Goal: Check status: Check status

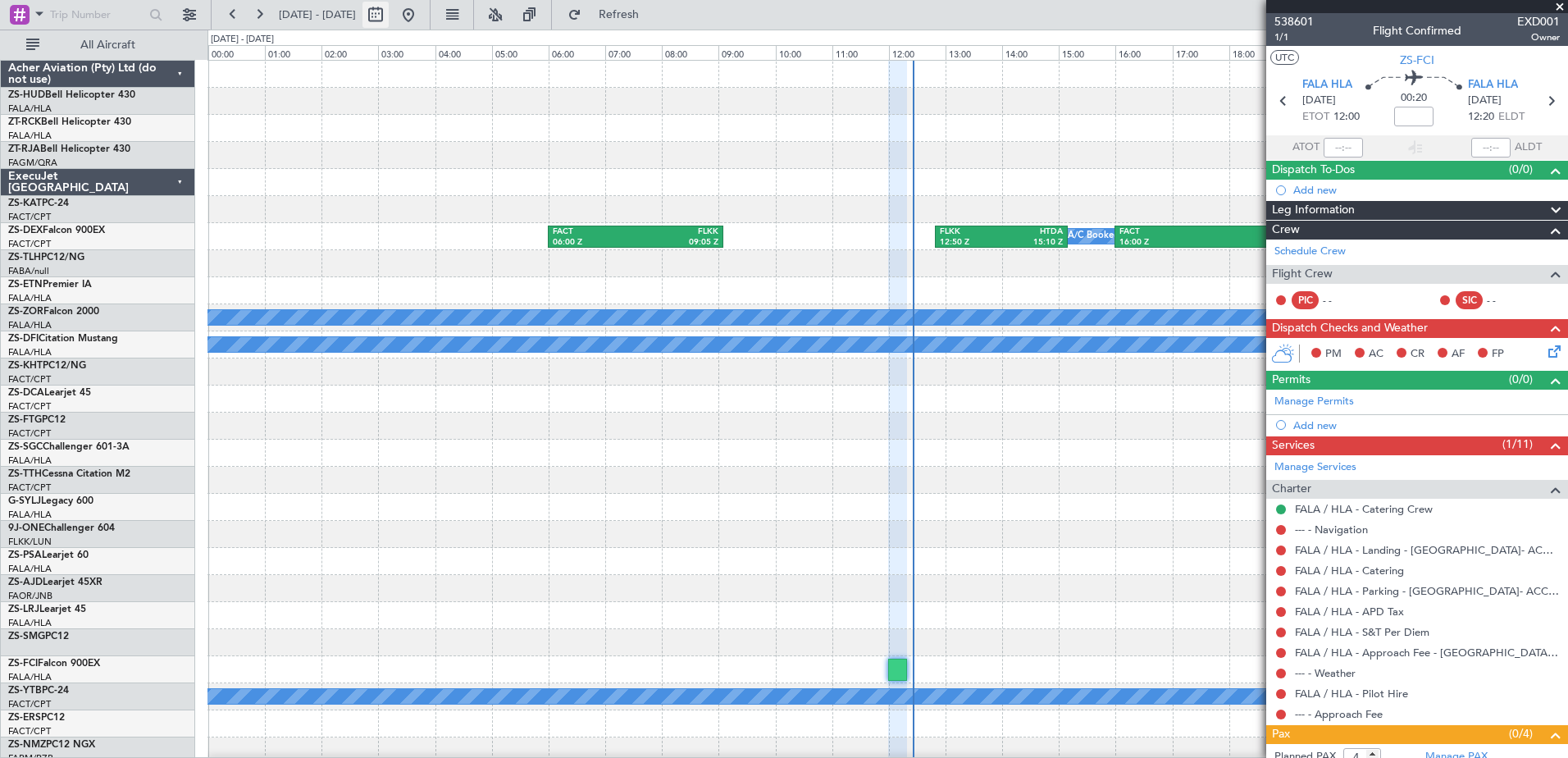
click at [389, 19] on button at bounding box center [376, 15] width 26 height 26
select select "10"
select select "2025"
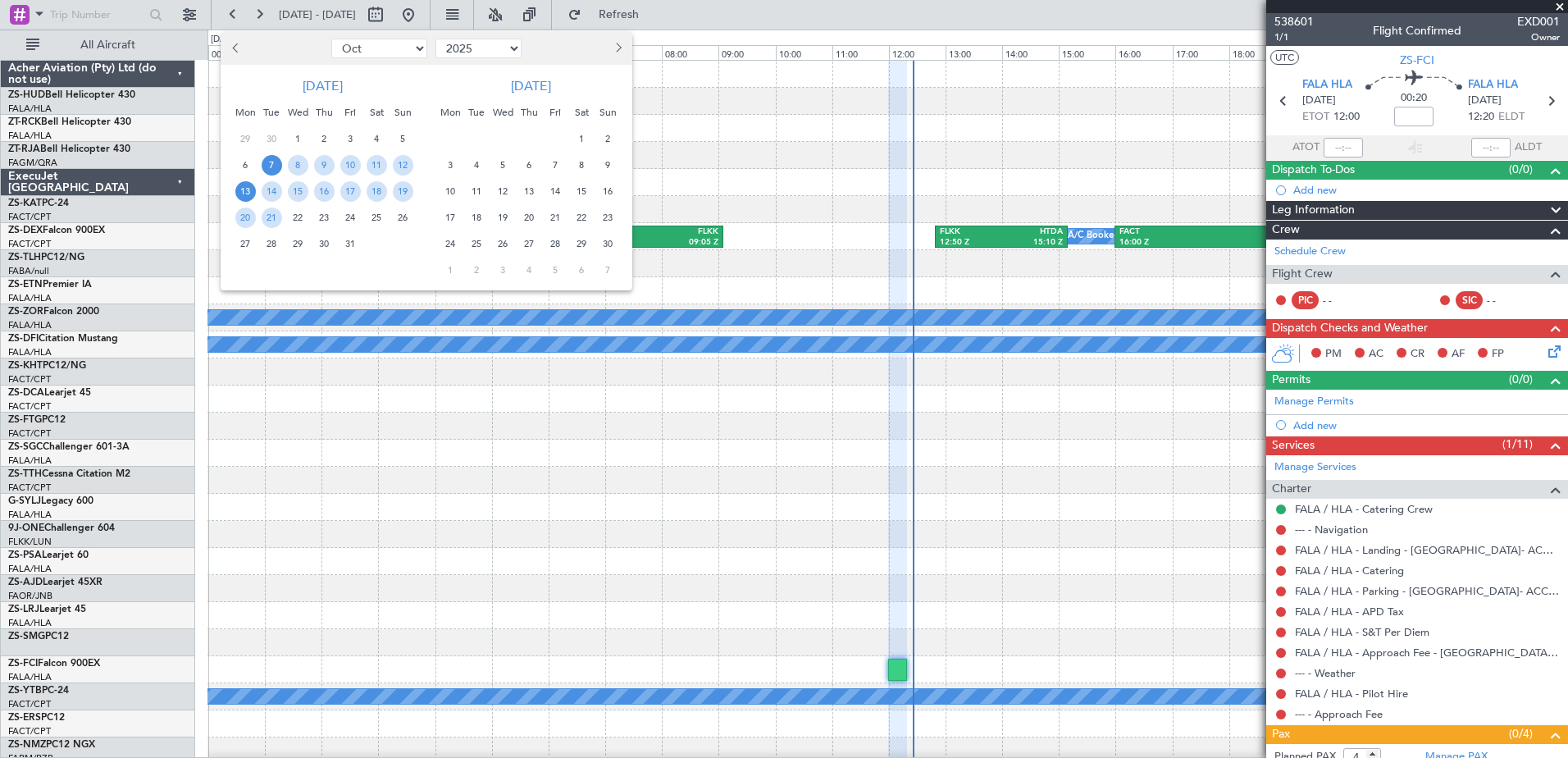
click at [246, 194] on span "13" at bounding box center [245, 191] width 21 height 21
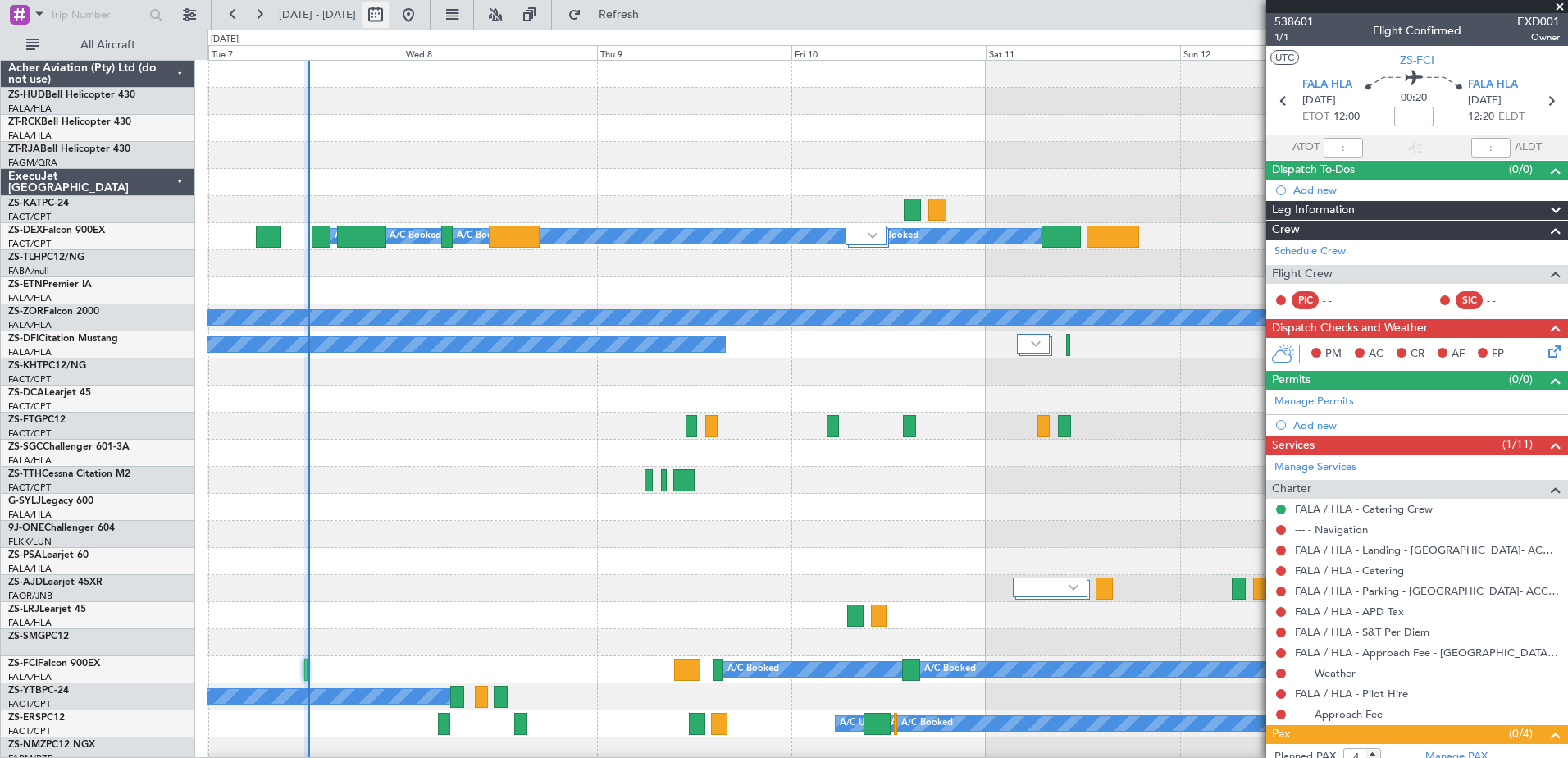
click at [389, 17] on button at bounding box center [376, 15] width 26 height 26
select select "10"
select select "2025"
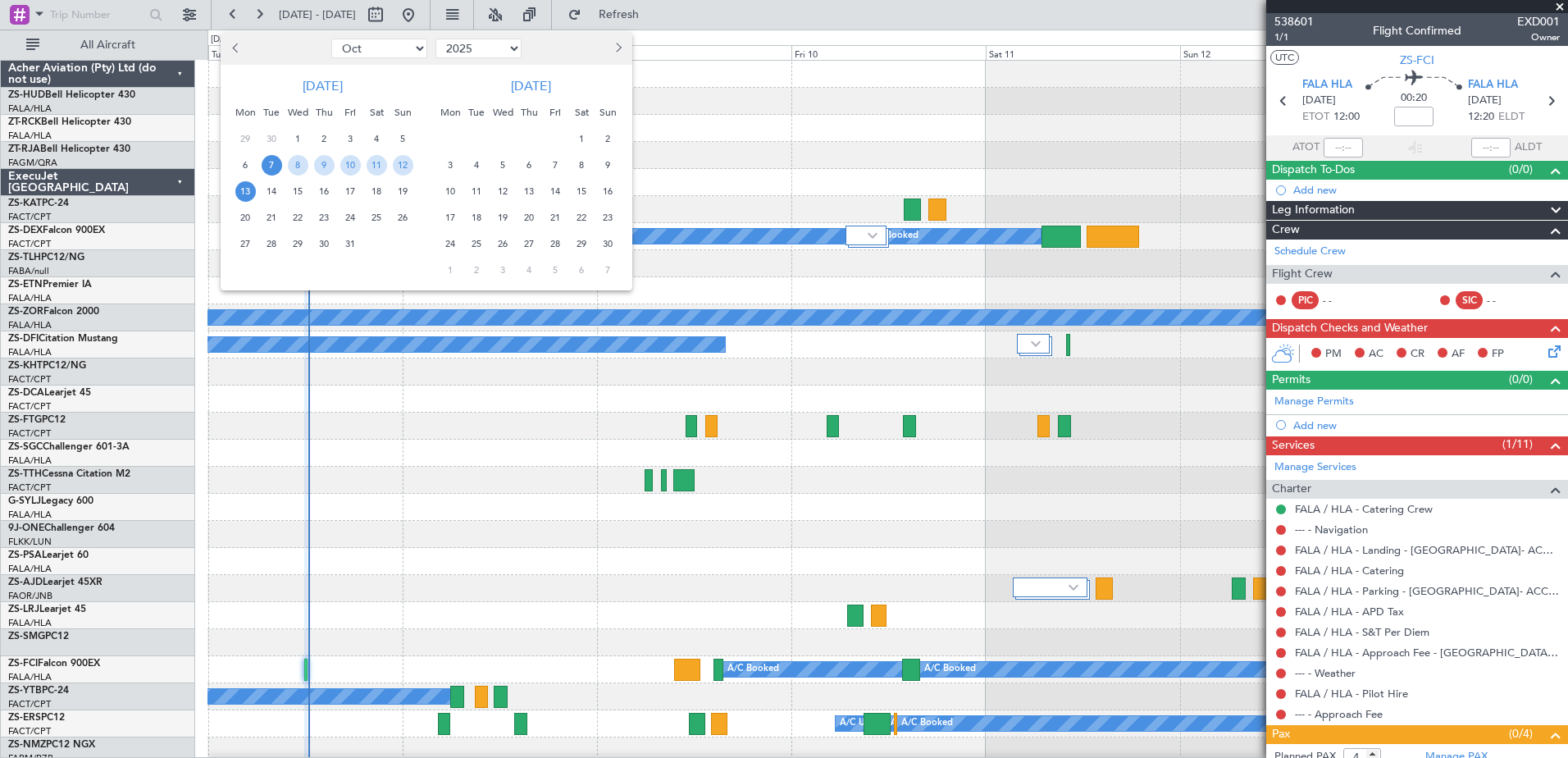
click at [242, 191] on span "13" at bounding box center [245, 191] width 21 height 21
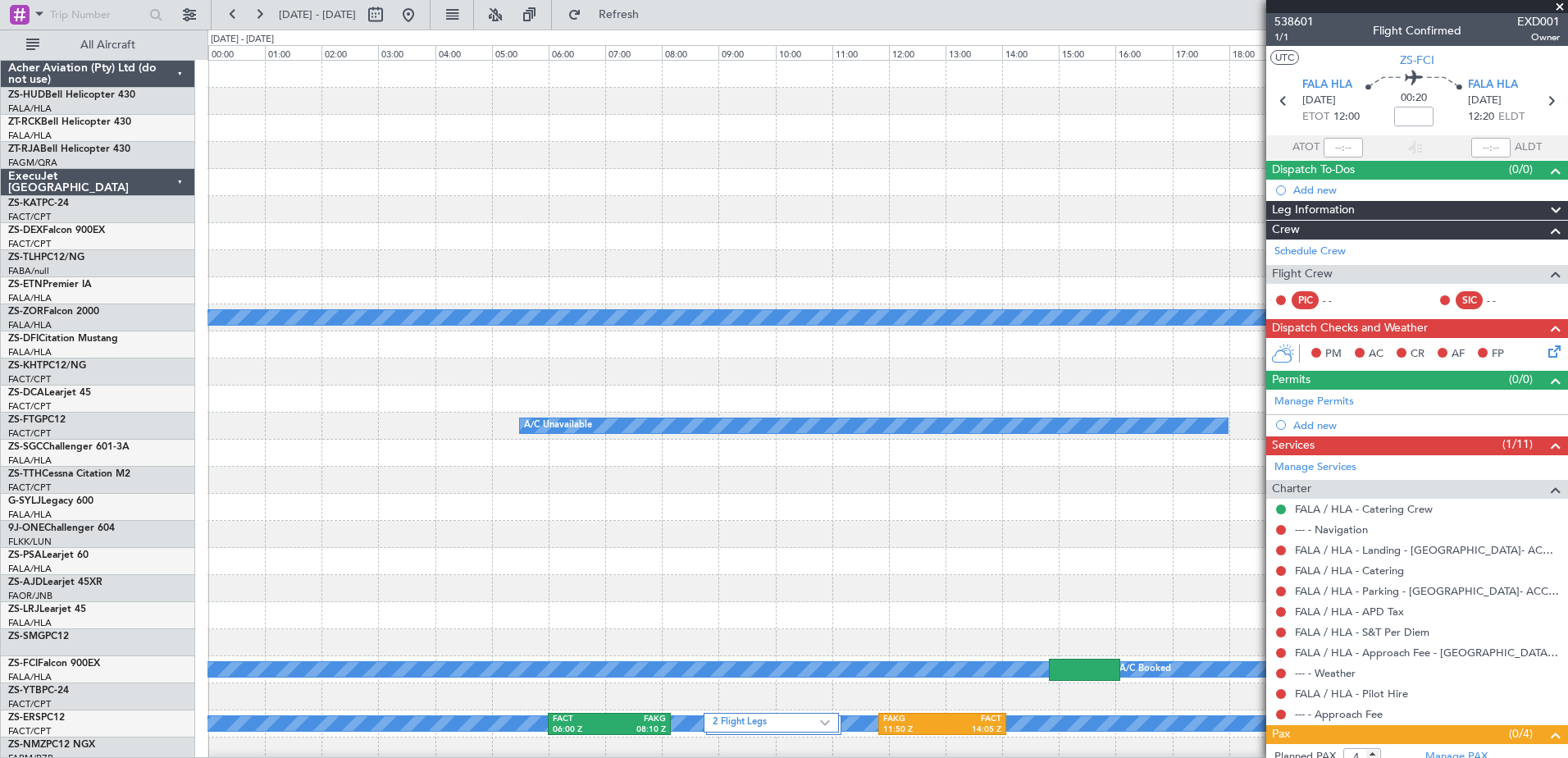
click at [1562, 4] on span at bounding box center [1560, 7] width 17 height 15
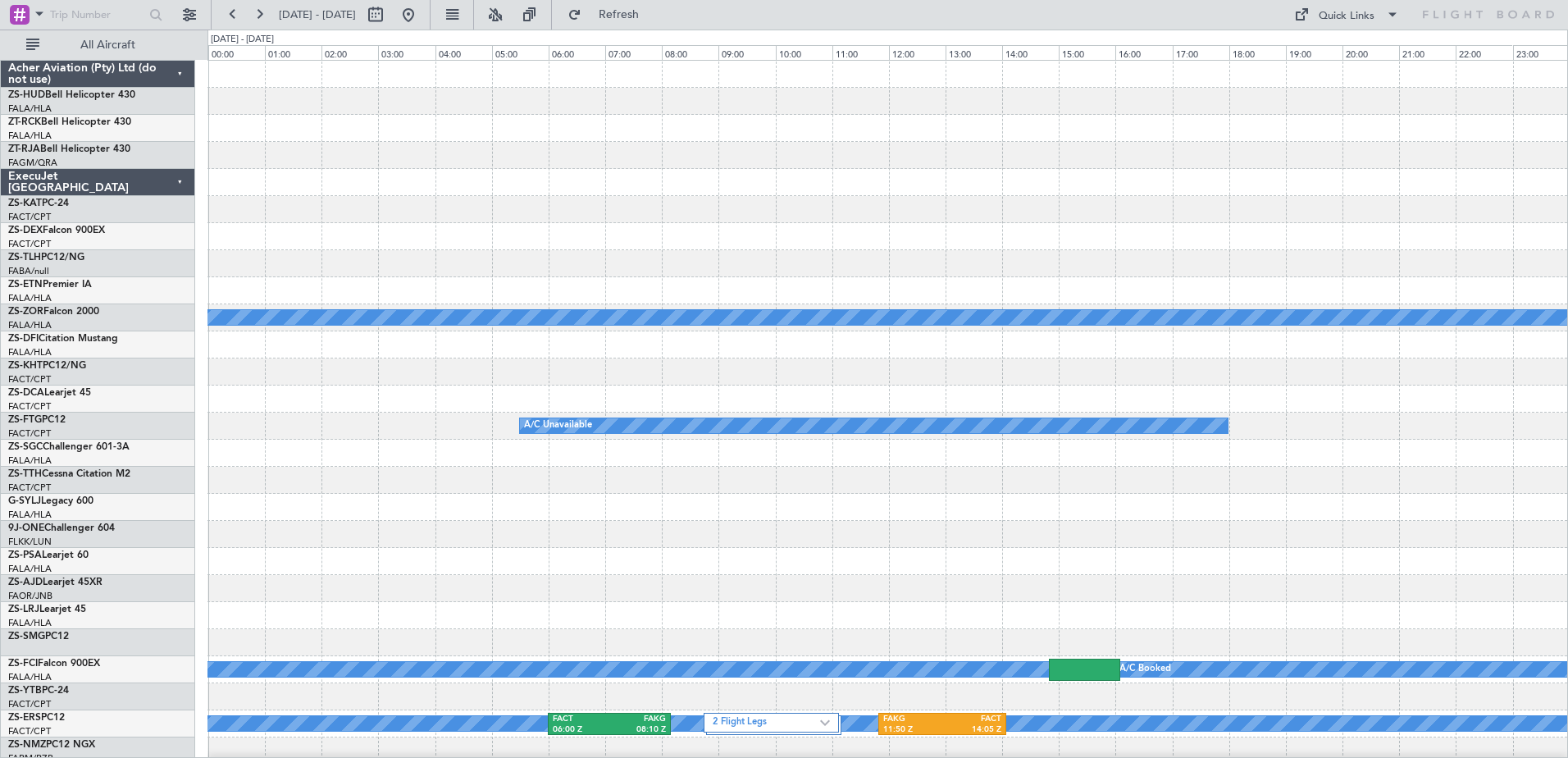
type input "0"
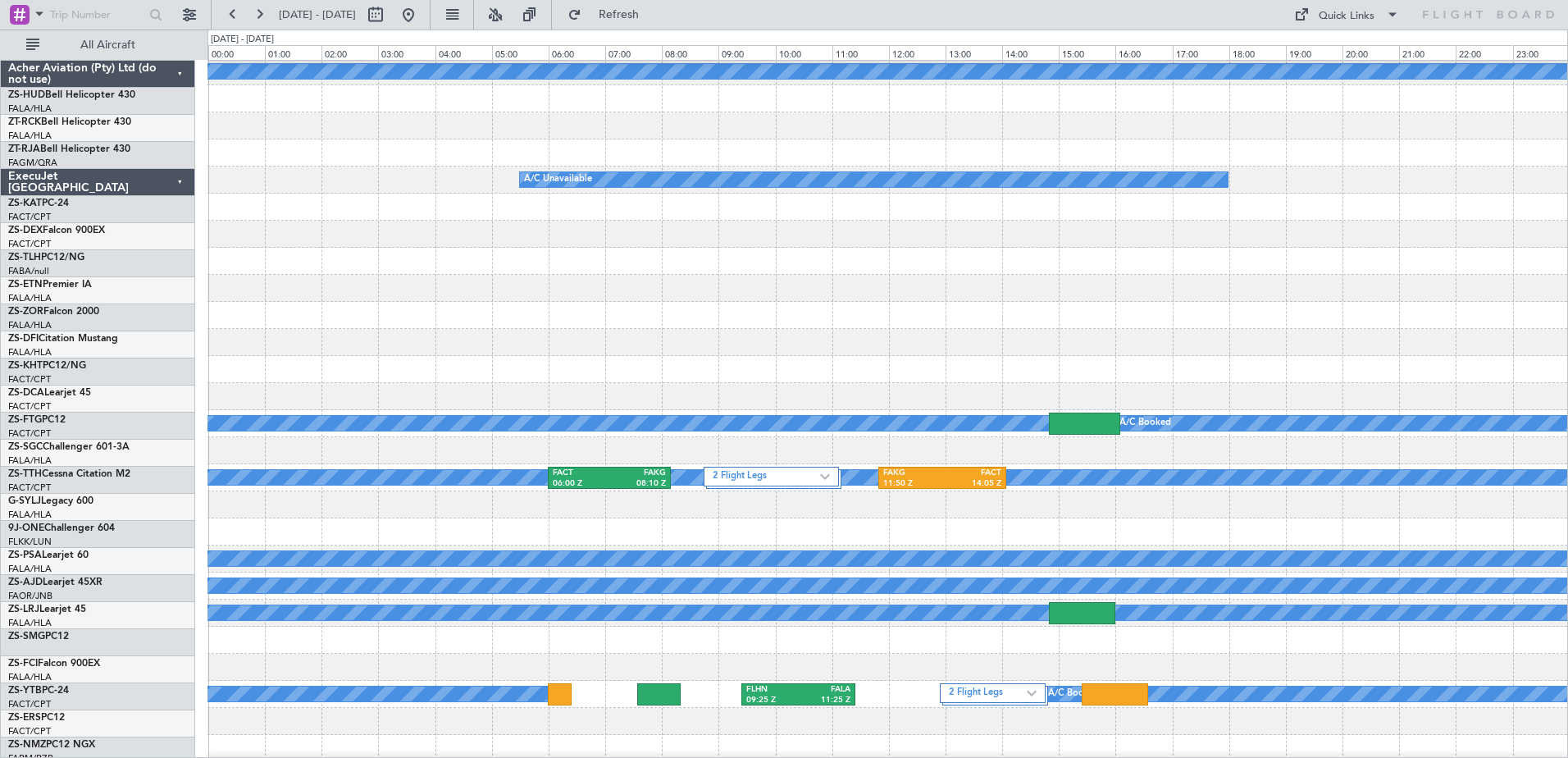
scroll to position [329, 0]
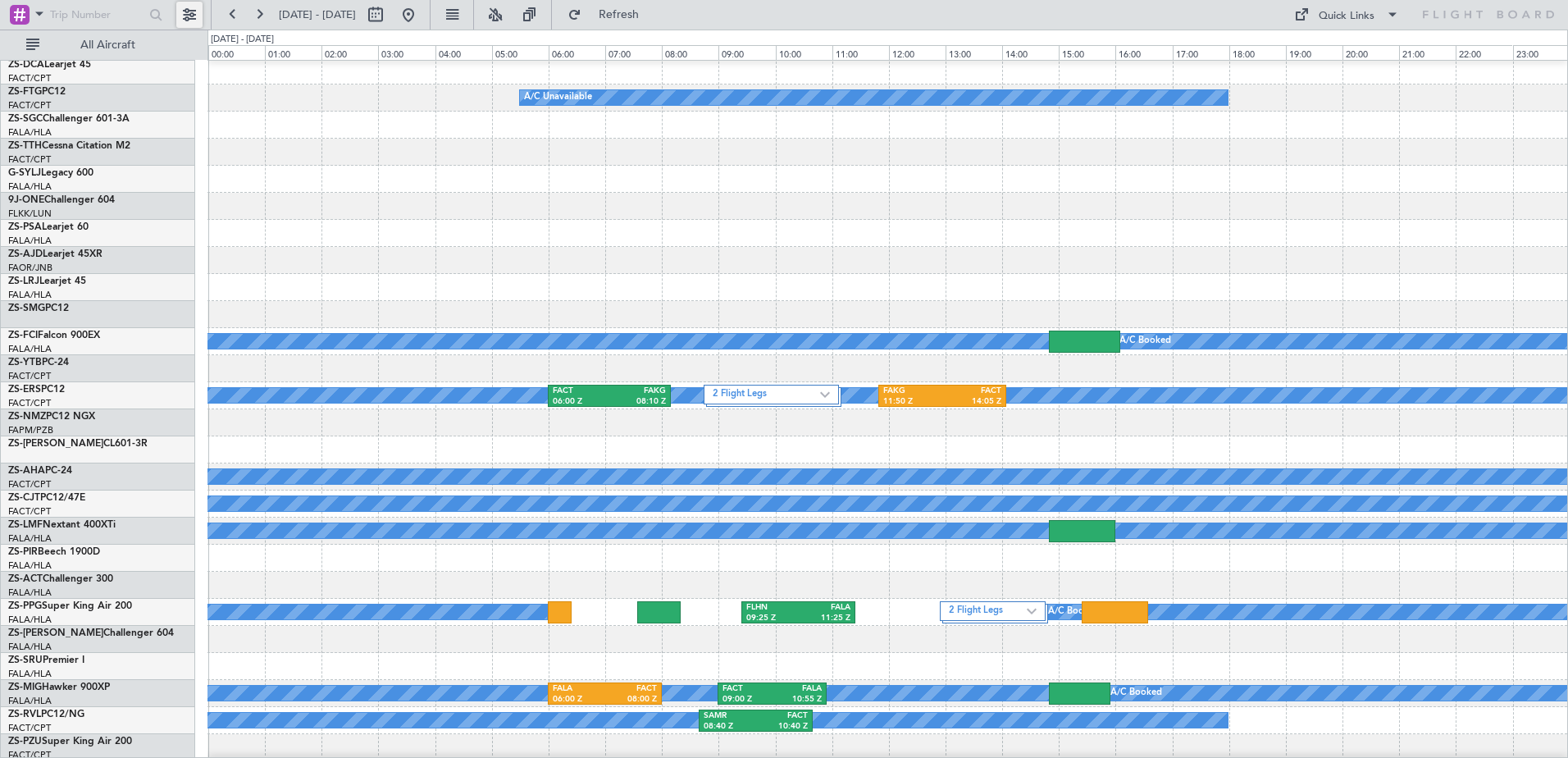
click at [191, 12] on button at bounding box center [189, 15] width 26 height 26
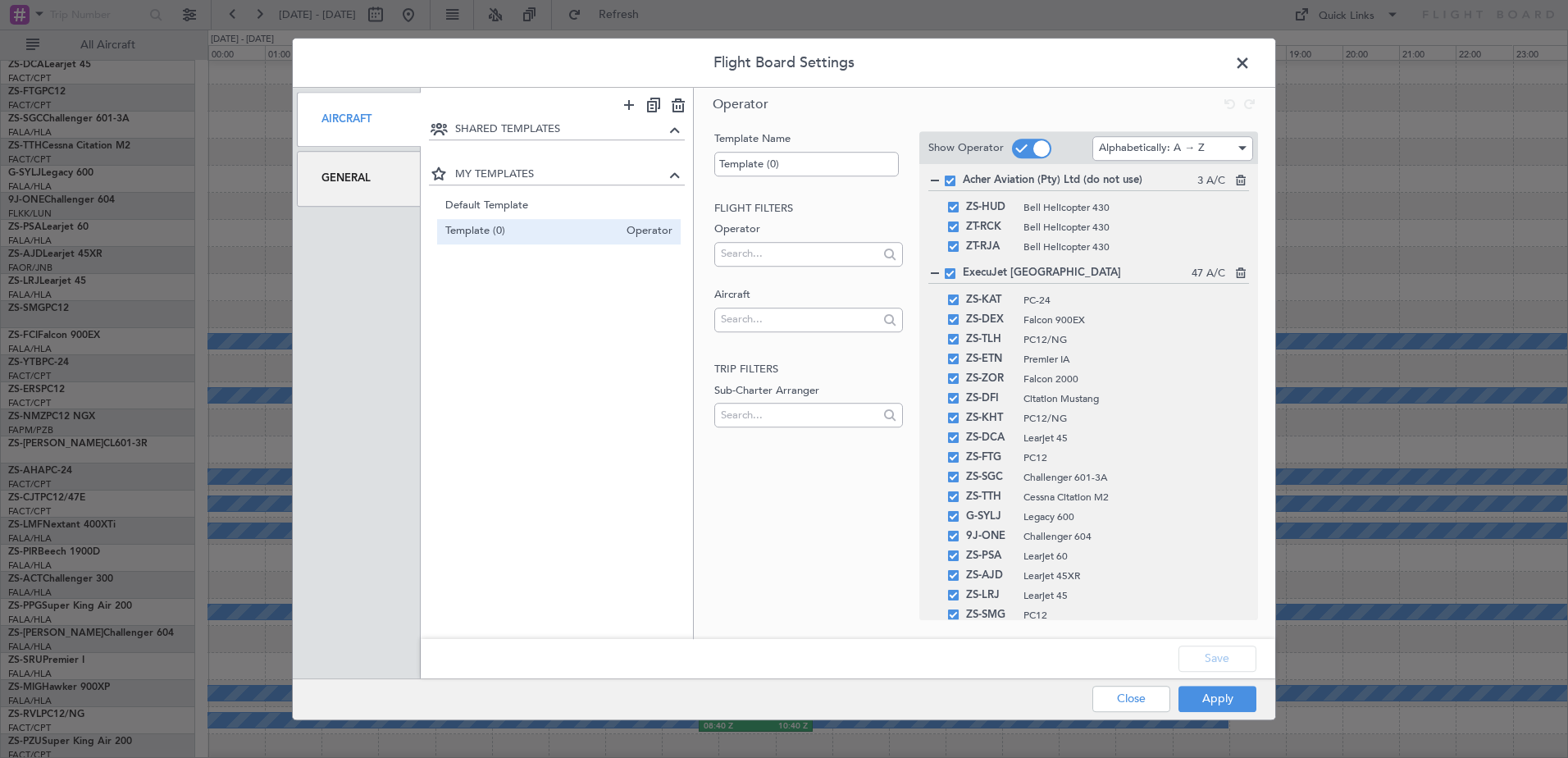
click at [362, 178] on div "General" at bounding box center [359, 178] width 124 height 55
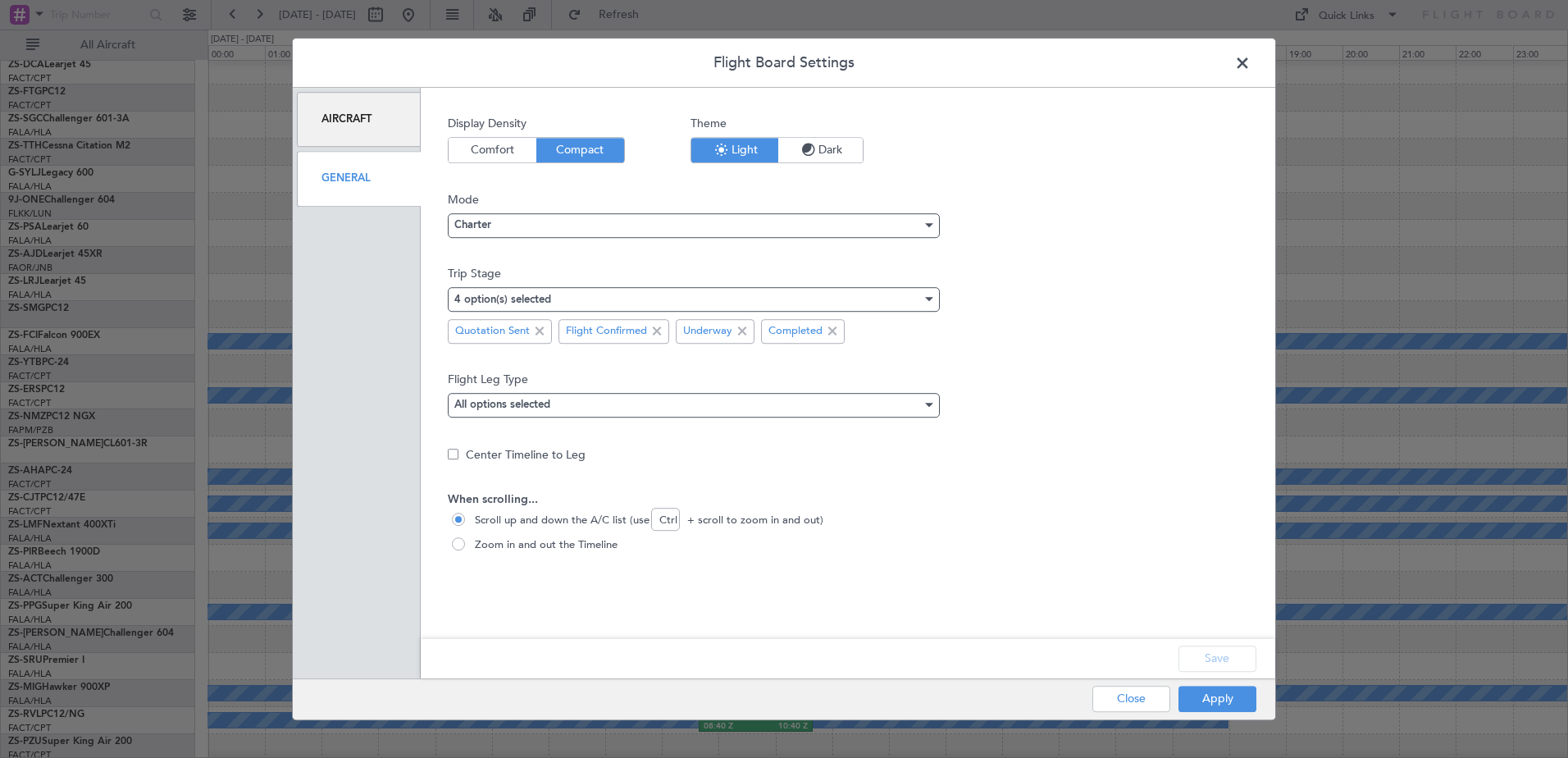
click at [1235, 712] on div "Apply Close" at bounding box center [1142, 699] width 238 height 41
click at [1242, 698] on button "Apply" at bounding box center [1217, 699] width 78 height 26
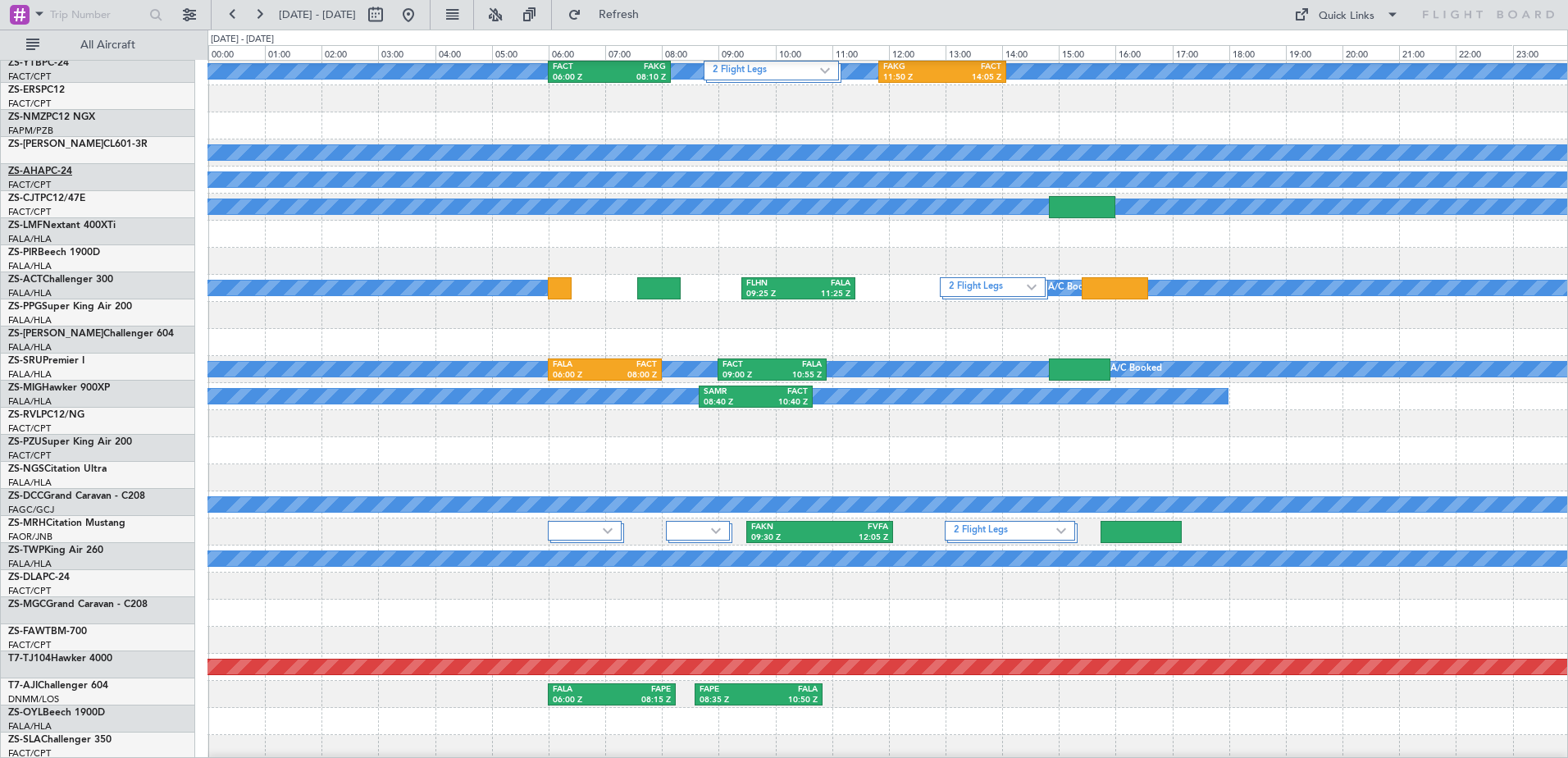
scroll to position [656, 0]
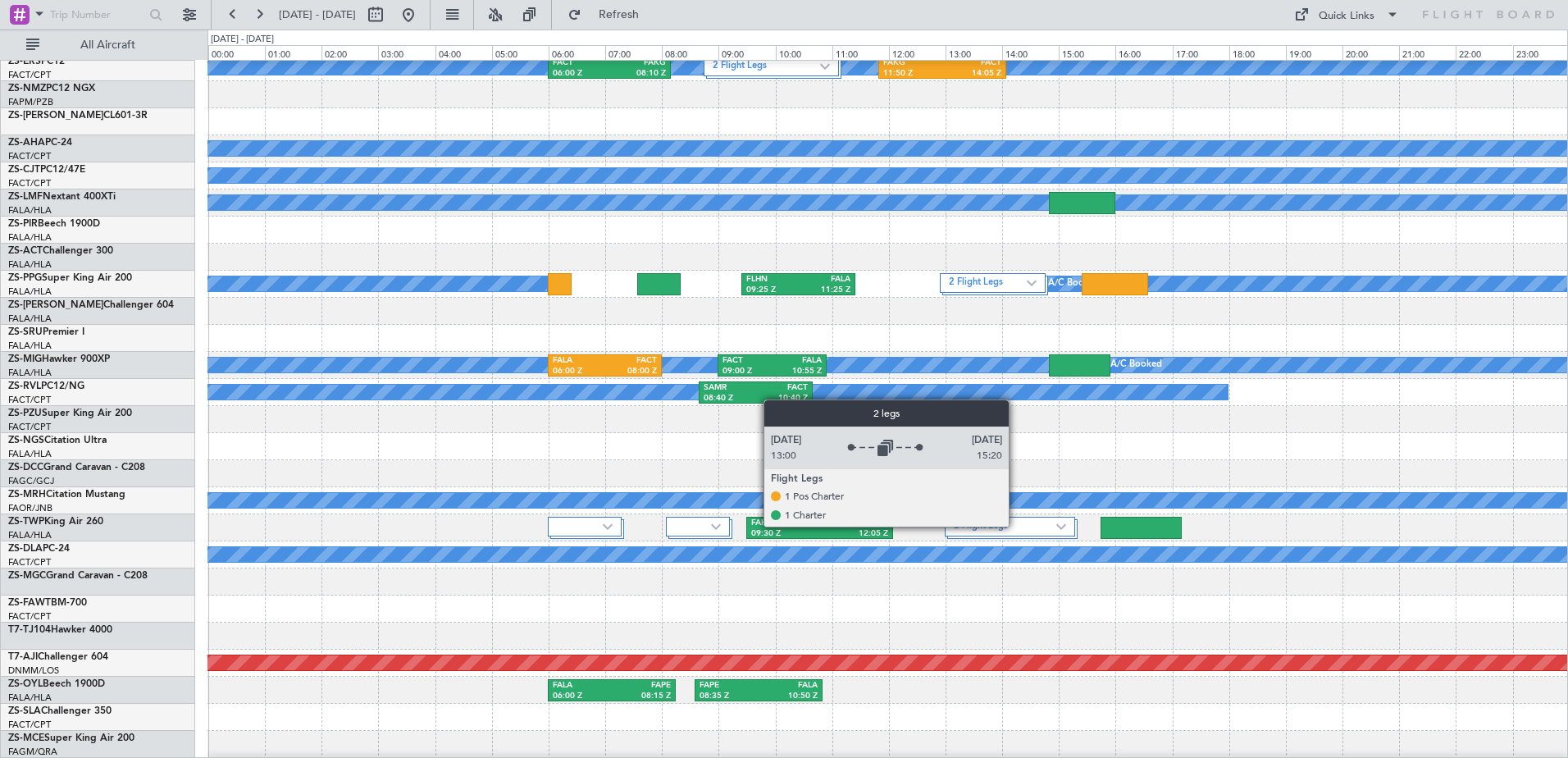
click at [1016, 525] on label "2 Flight Legs" at bounding box center [1005, 526] width 103 height 14
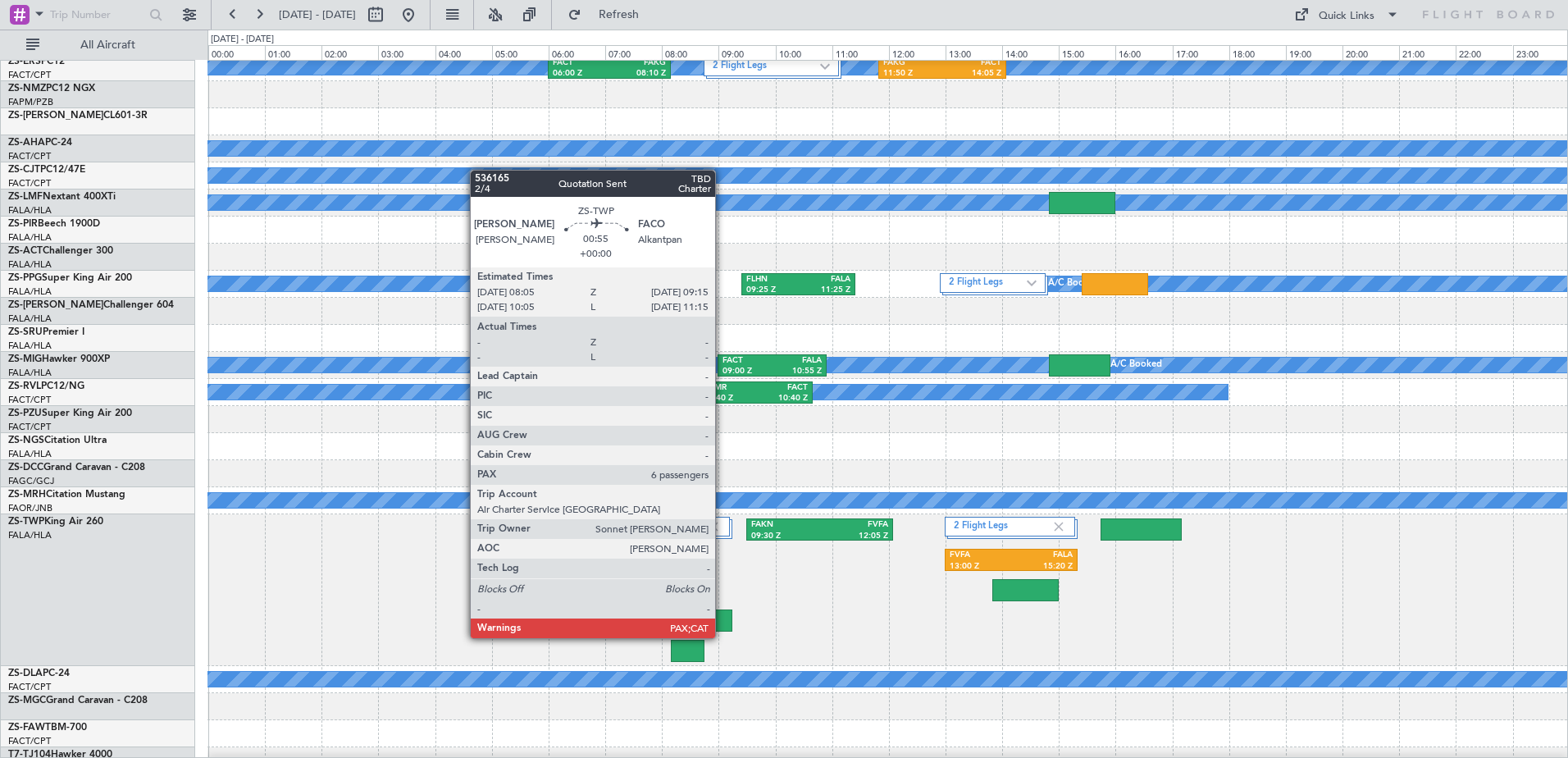
click at [722, 621] on div at bounding box center [699, 621] width 66 height 22
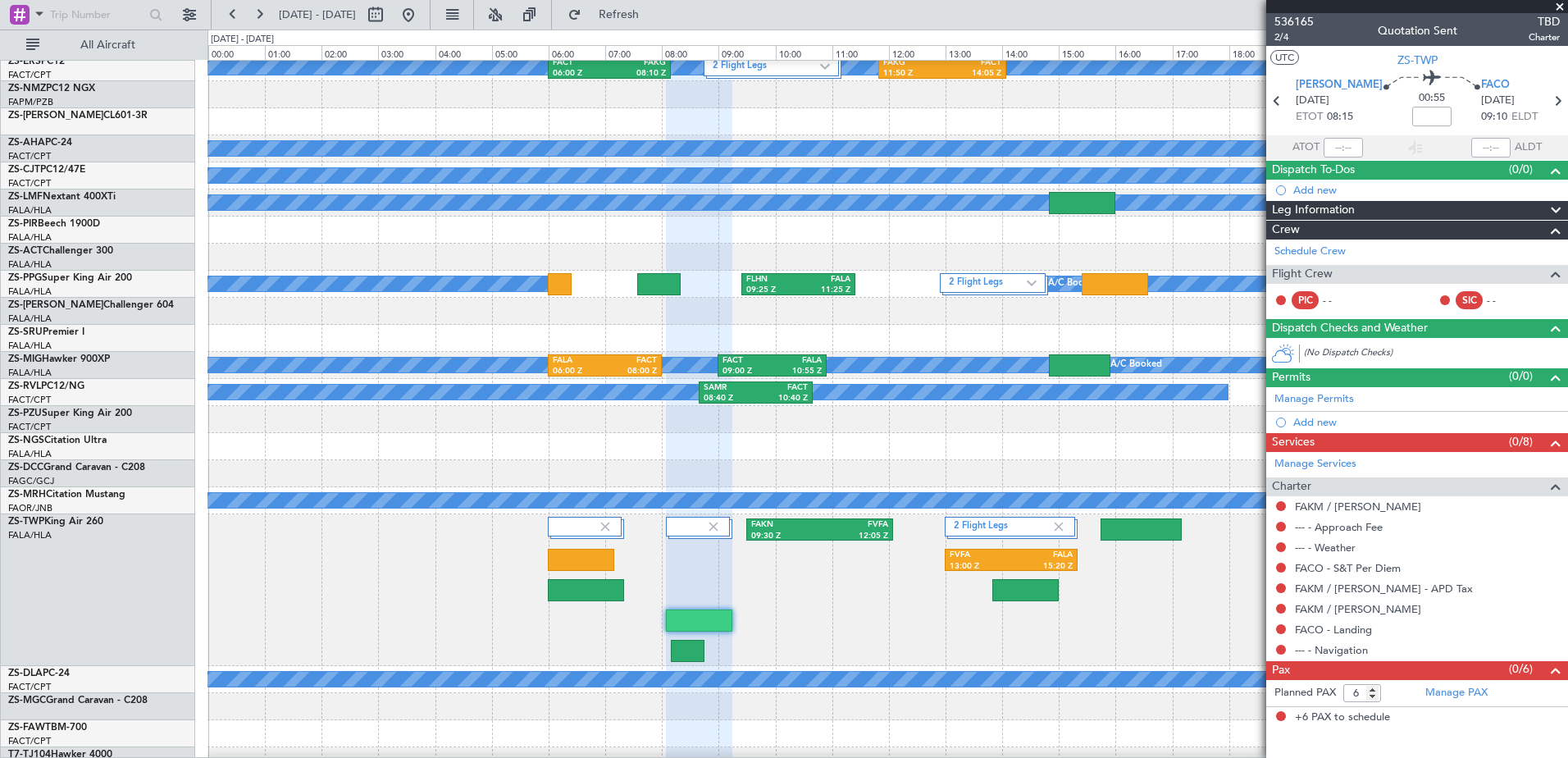
click at [1562, 3] on span at bounding box center [1560, 7] width 17 height 15
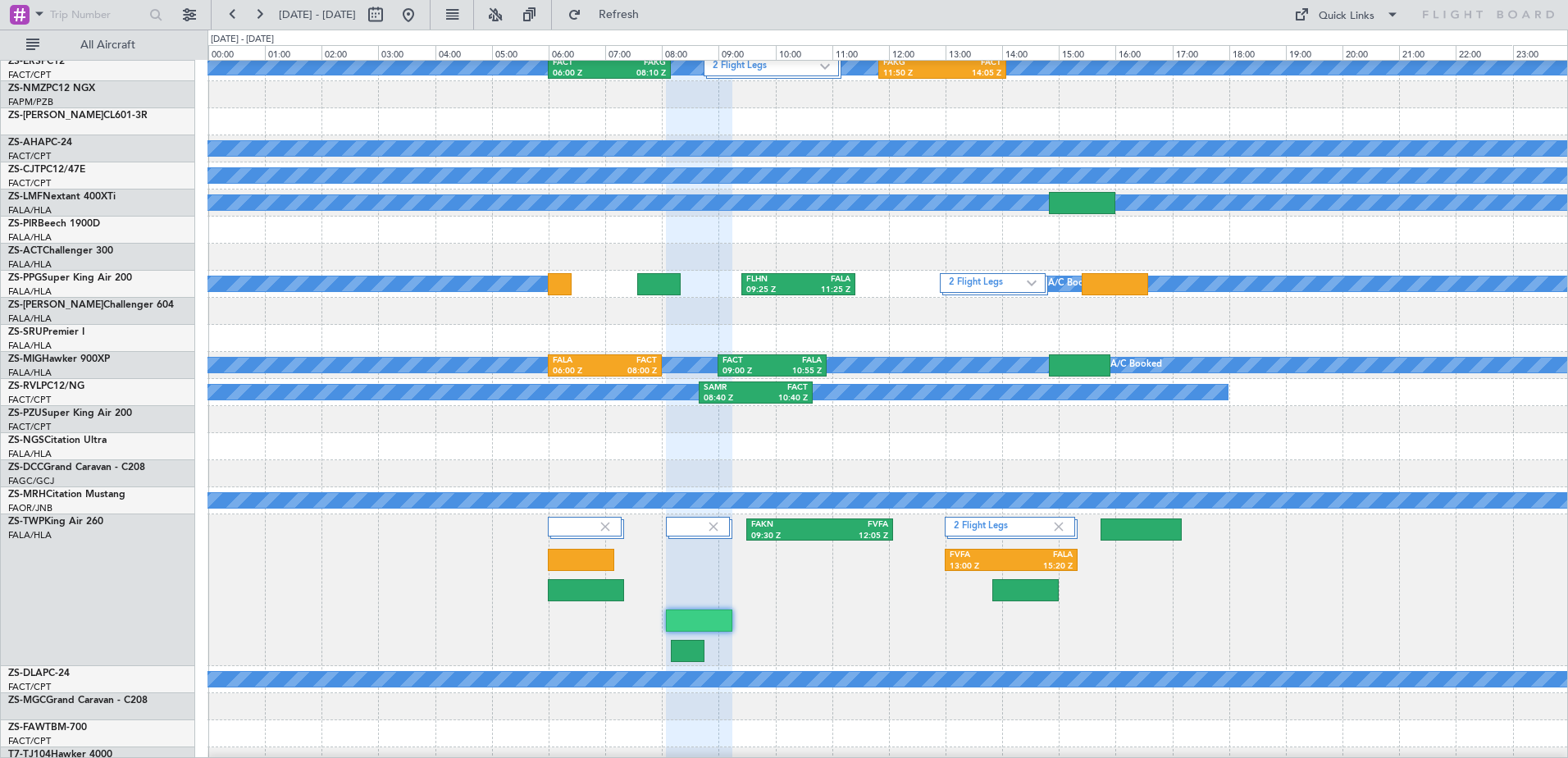
type input "0"
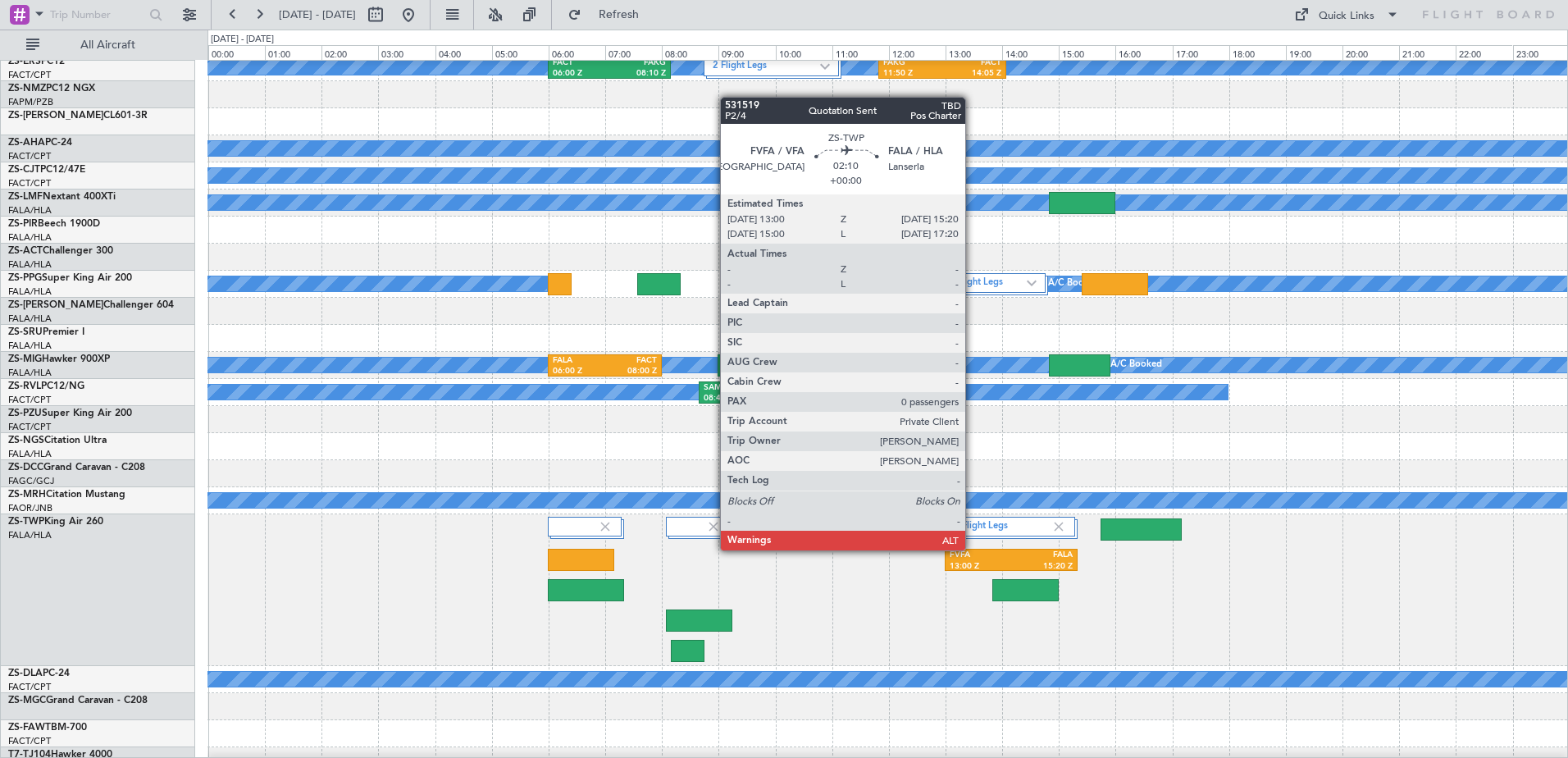
click at [973, 549] on div "FVFA 13:00 Z FALA 15:20 Z" at bounding box center [1011, 559] width 133 height 22
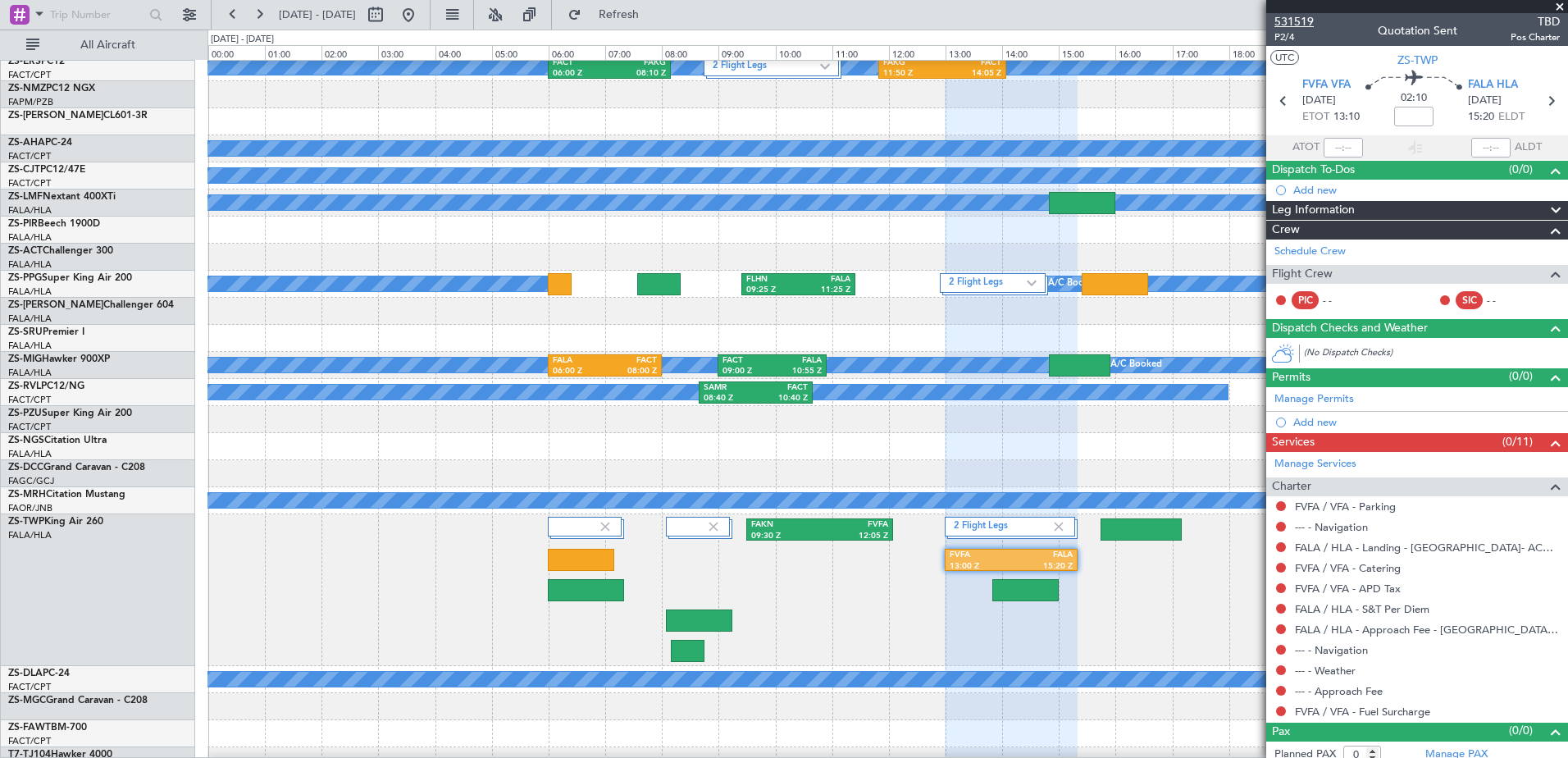
click at [1302, 26] on span "531519" at bounding box center [1294, 22] width 40 height 17
click at [1561, 5] on div at bounding box center [1417, 7] width 302 height 13
click at [1561, 7] on span at bounding box center [1560, 7] width 17 height 15
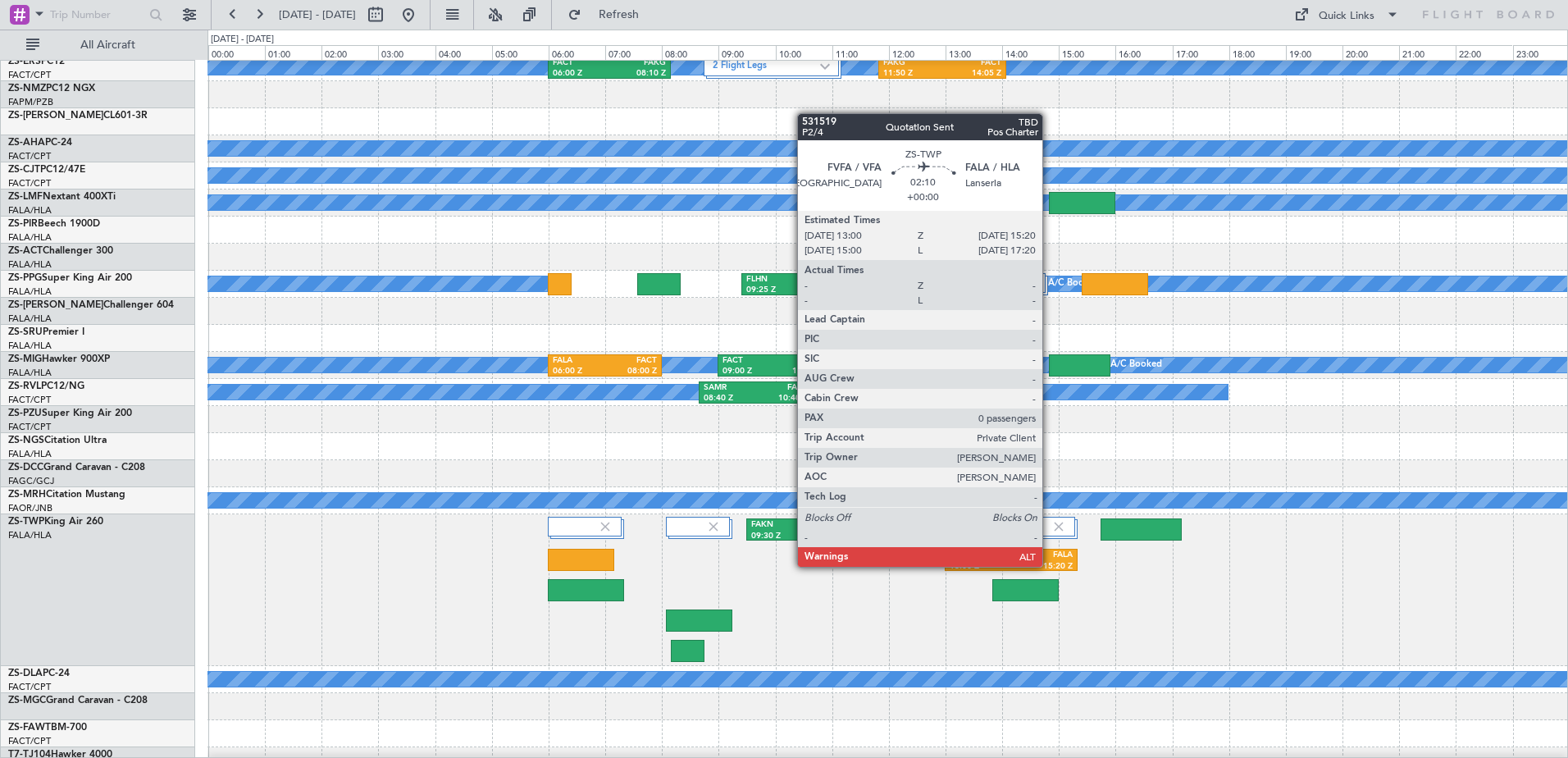
click at [1050, 565] on div "15:20 Z" at bounding box center [1042, 567] width 61 height 12
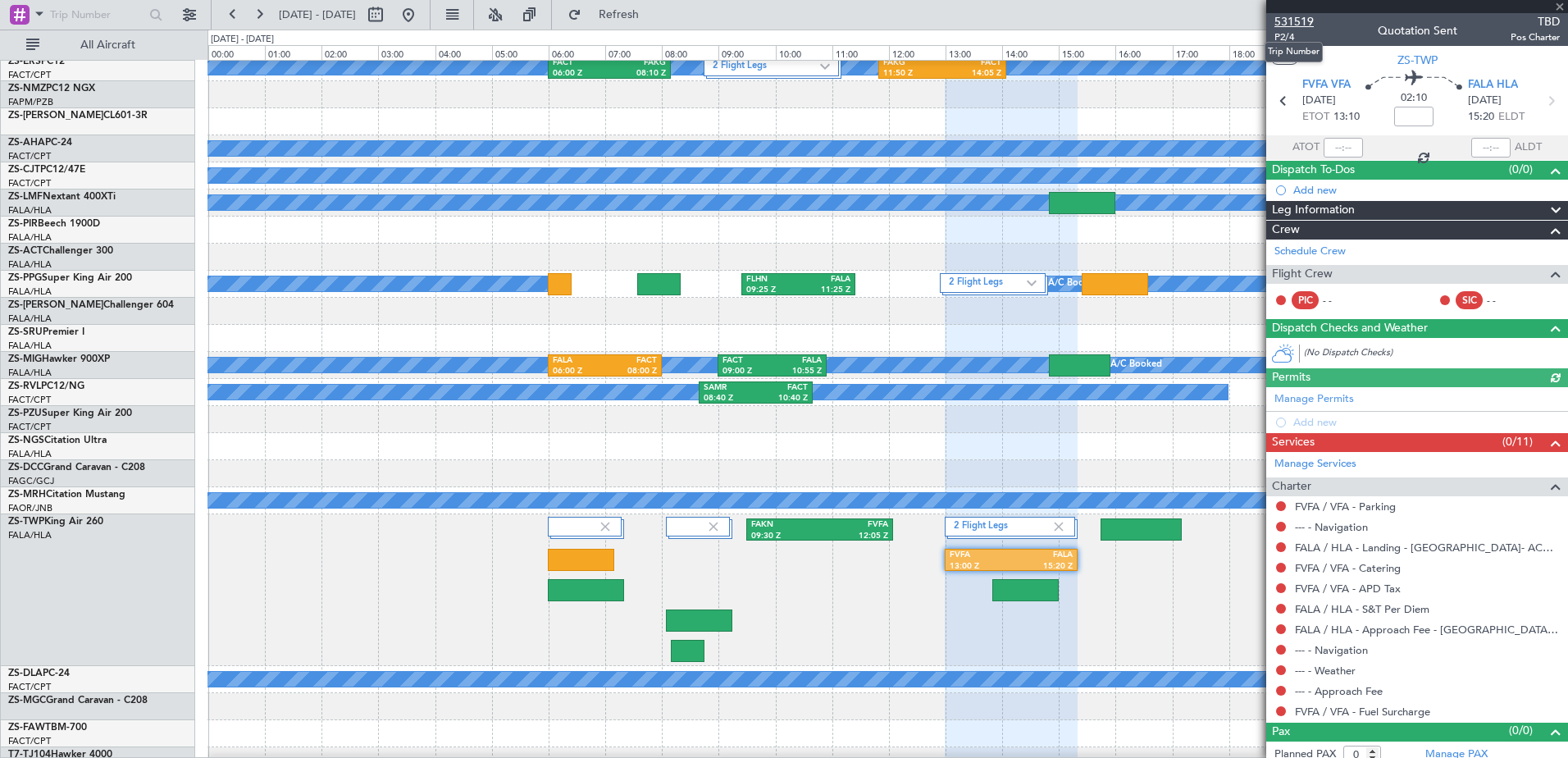
click at [1301, 17] on span "531519" at bounding box center [1294, 22] width 40 height 17
